Goal: Book appointment/travel/reservation

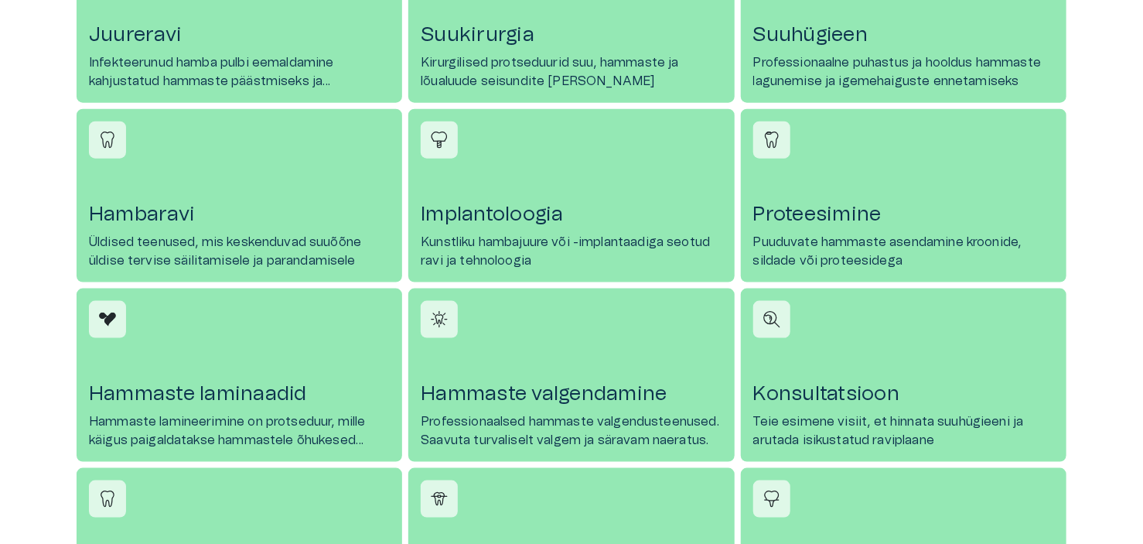
scroll to position [928, 0]
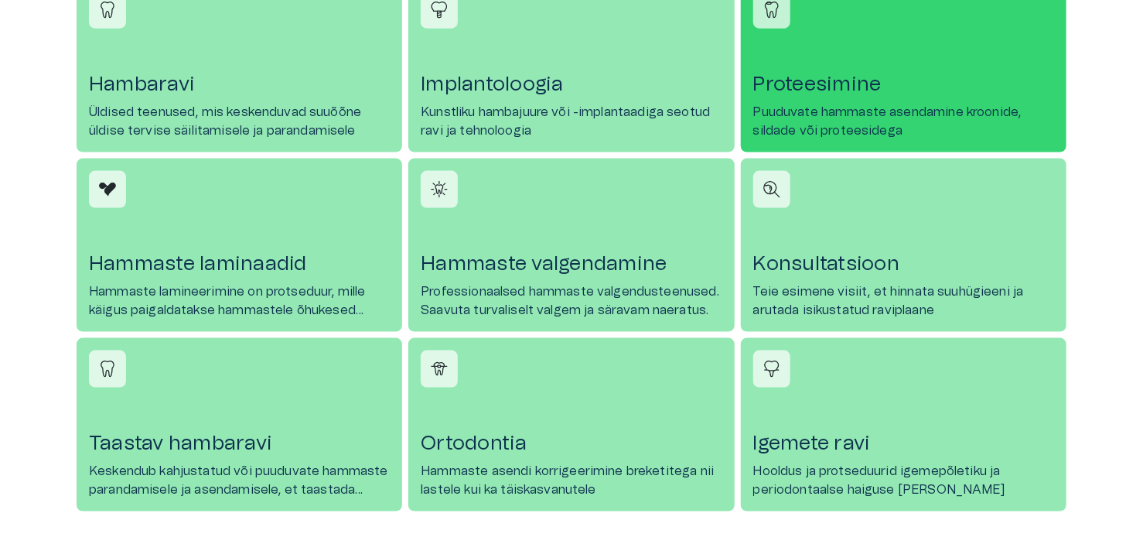
click at [828, 79] on h4 "Proteesimine" at bounding box center [903, 84] width 301 height 25
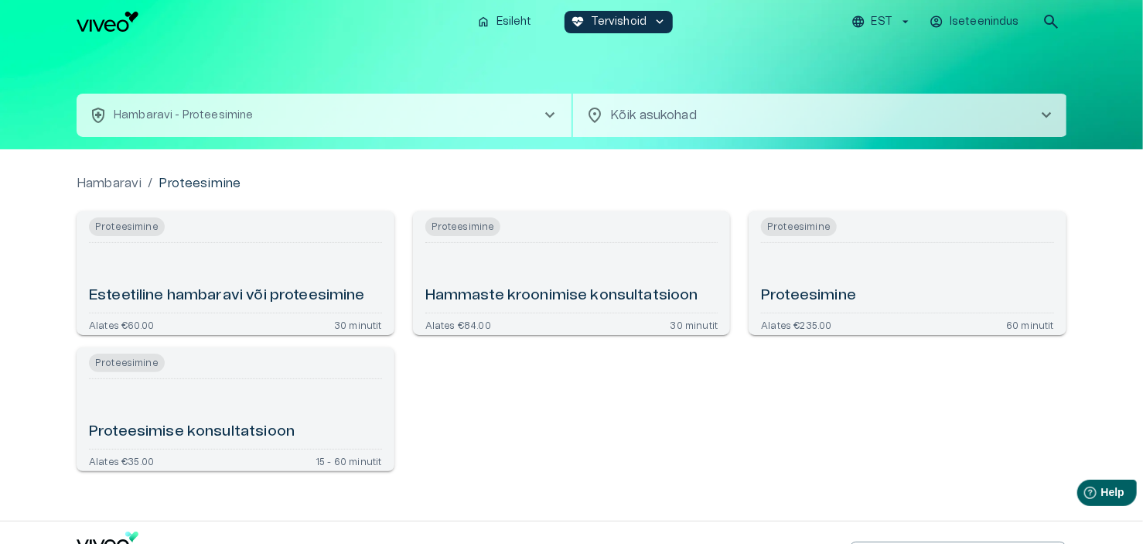
scroll to position [928, 0]
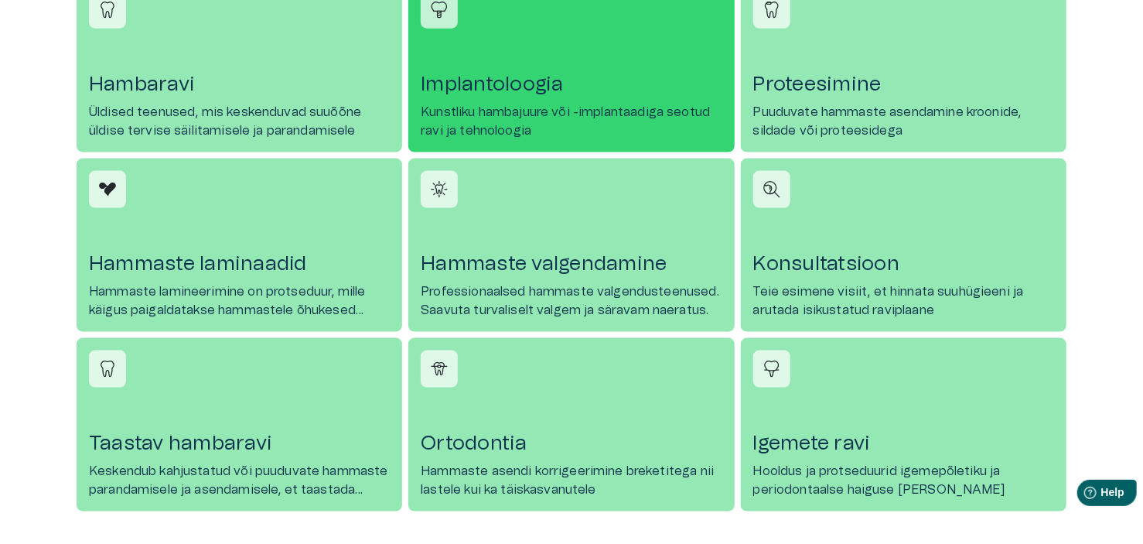
click at [474, 84] on h4 "Implantoloogia" at bounding box center [571, 84] width 301 height 25
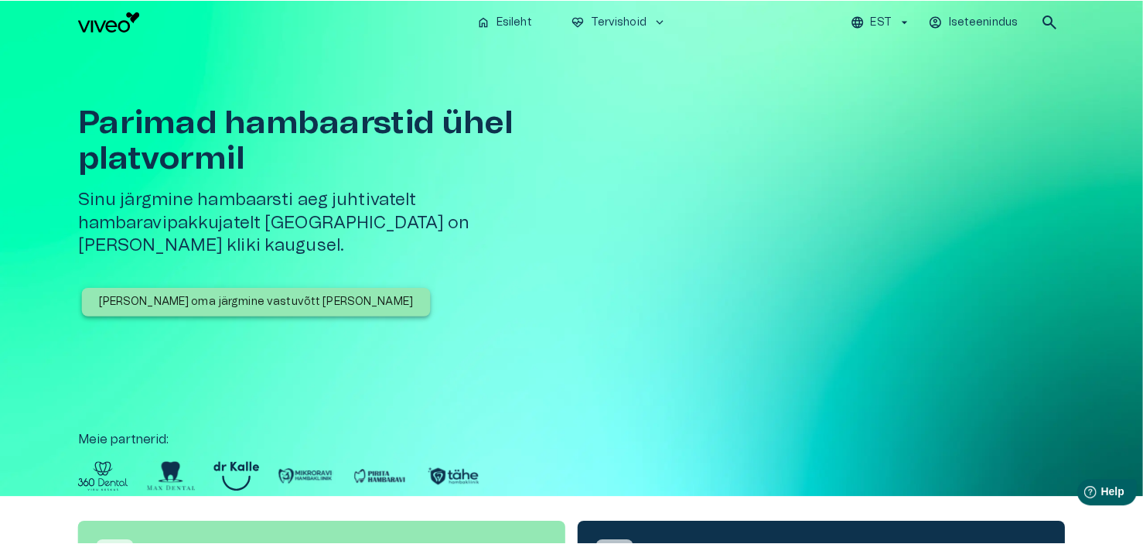
scroll to position [928, 0]
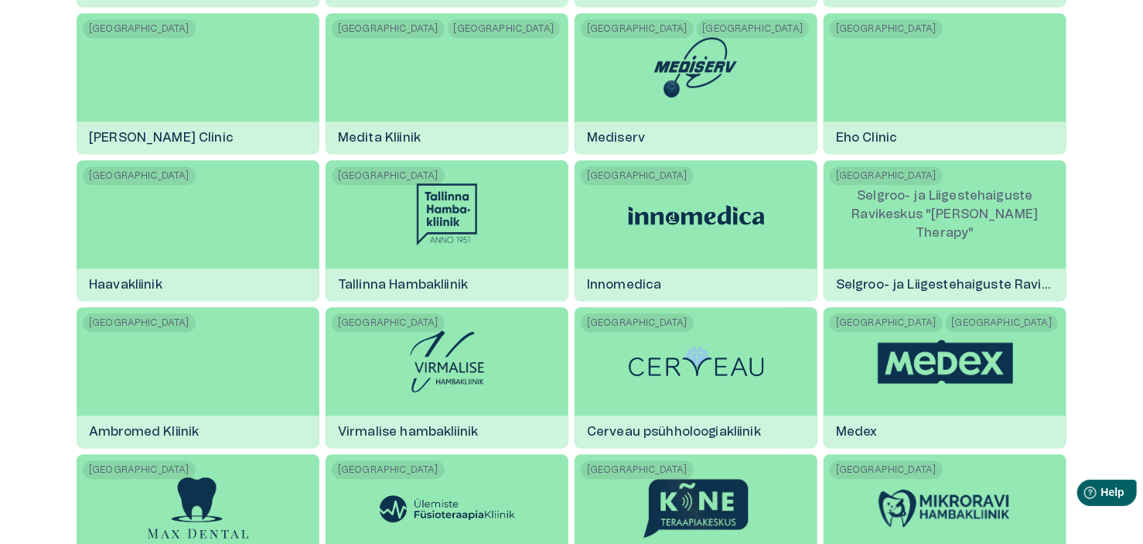
scroll to position [1470, 0]
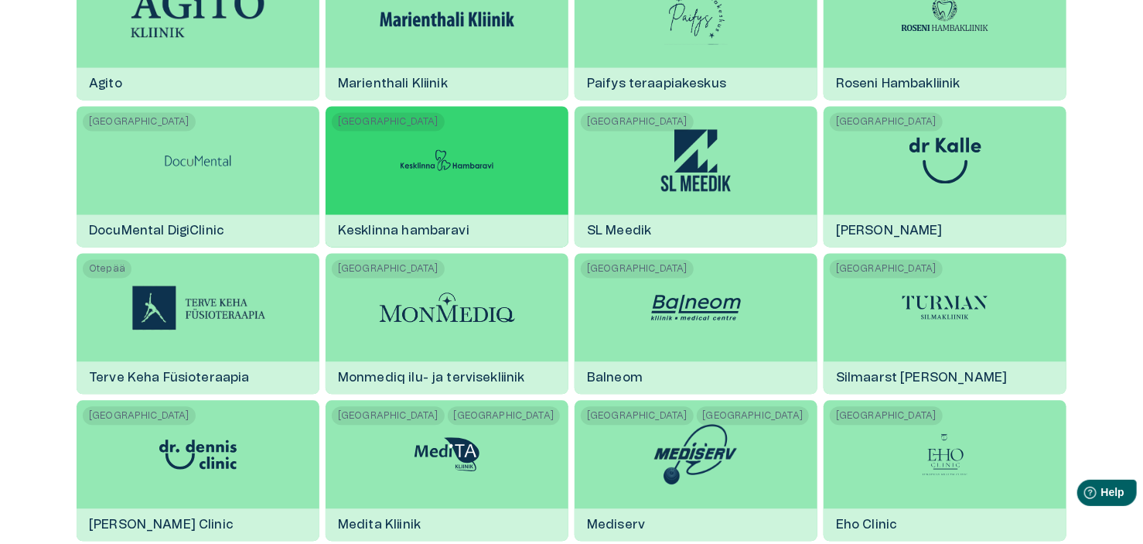
click at [376, 183] on div "Tallinn Kesklinna hambaravi" at bounding box center [447, 176] width 243 height 141
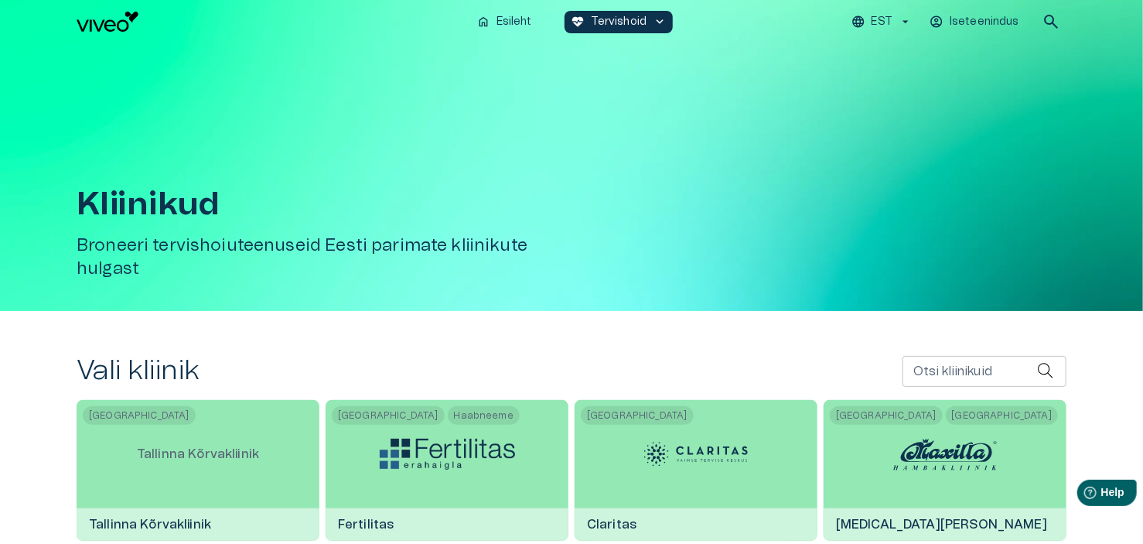
scroll to position [1470, 0]
